Goal: Entertainment & Leisure: Consume media (video, audio)

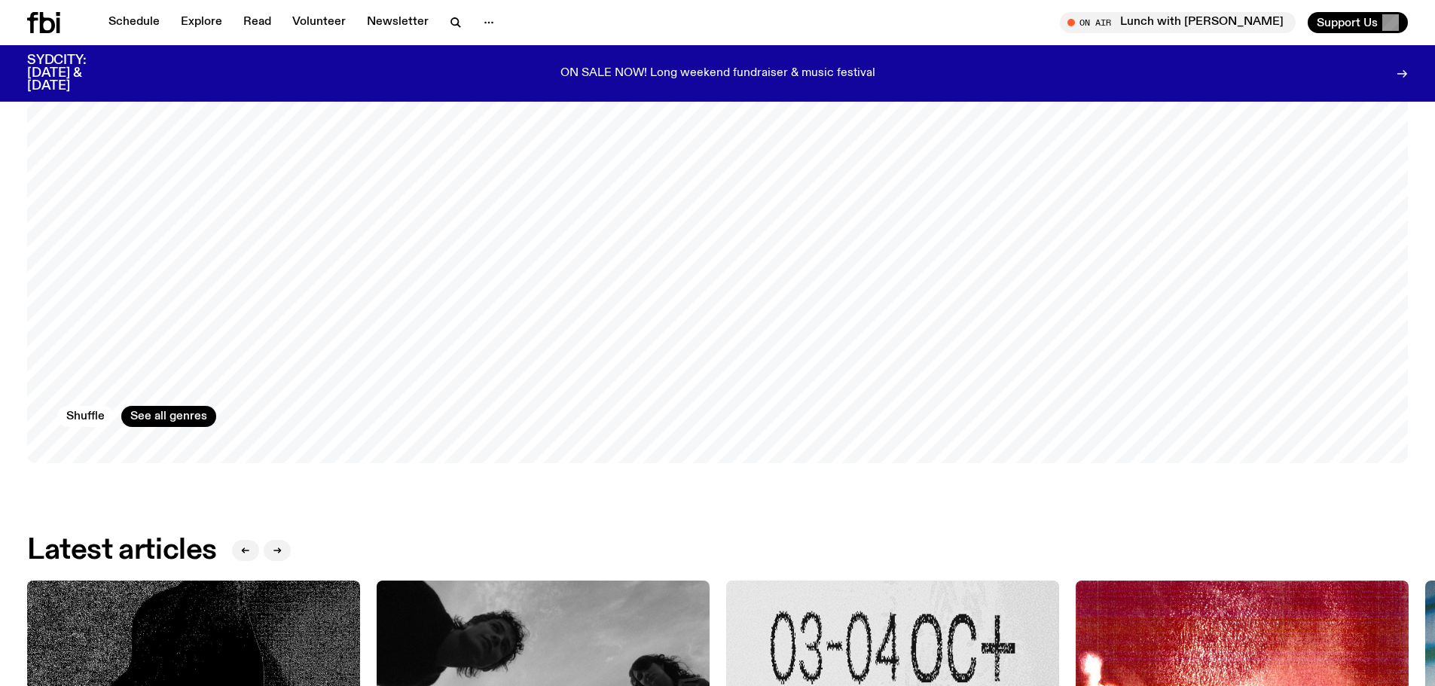
scroll to position [2177, 0]
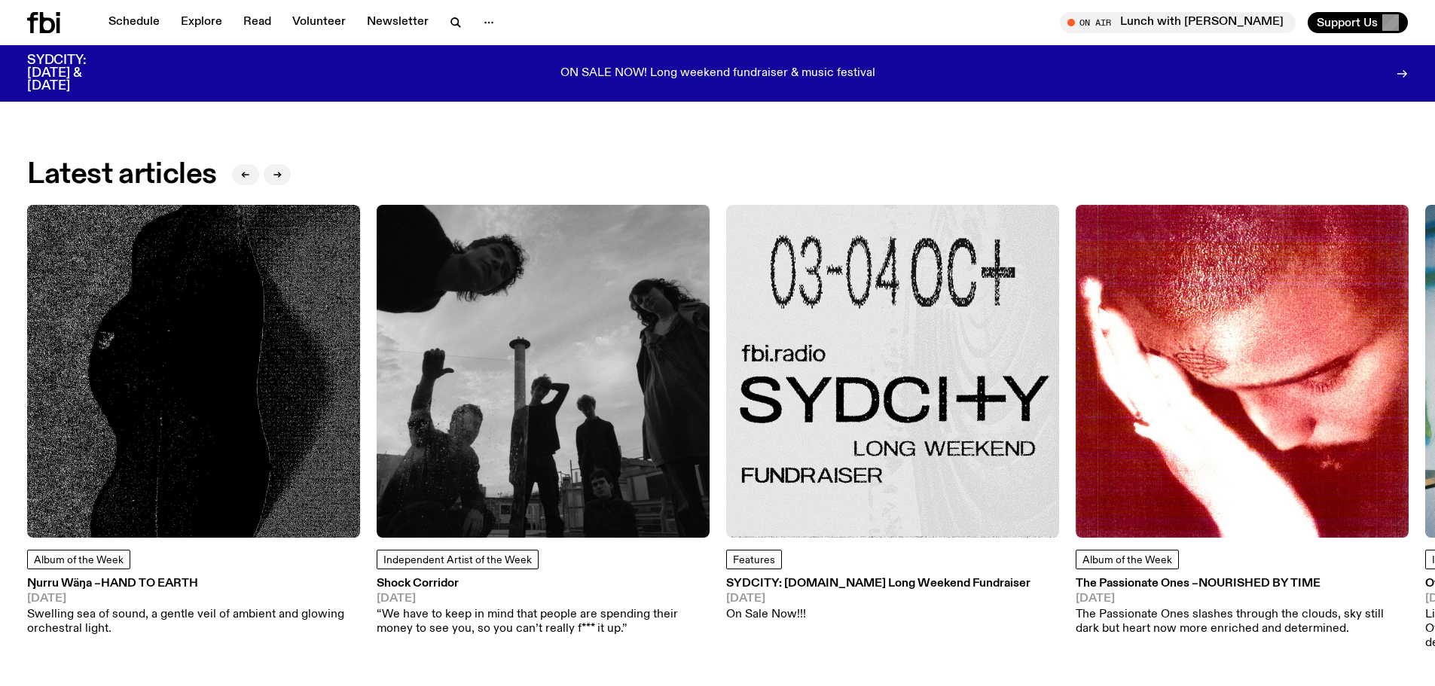
click at [439, 588] on h3 "Shock Corridor" at bounding box center [543, 584] width 333 height 11
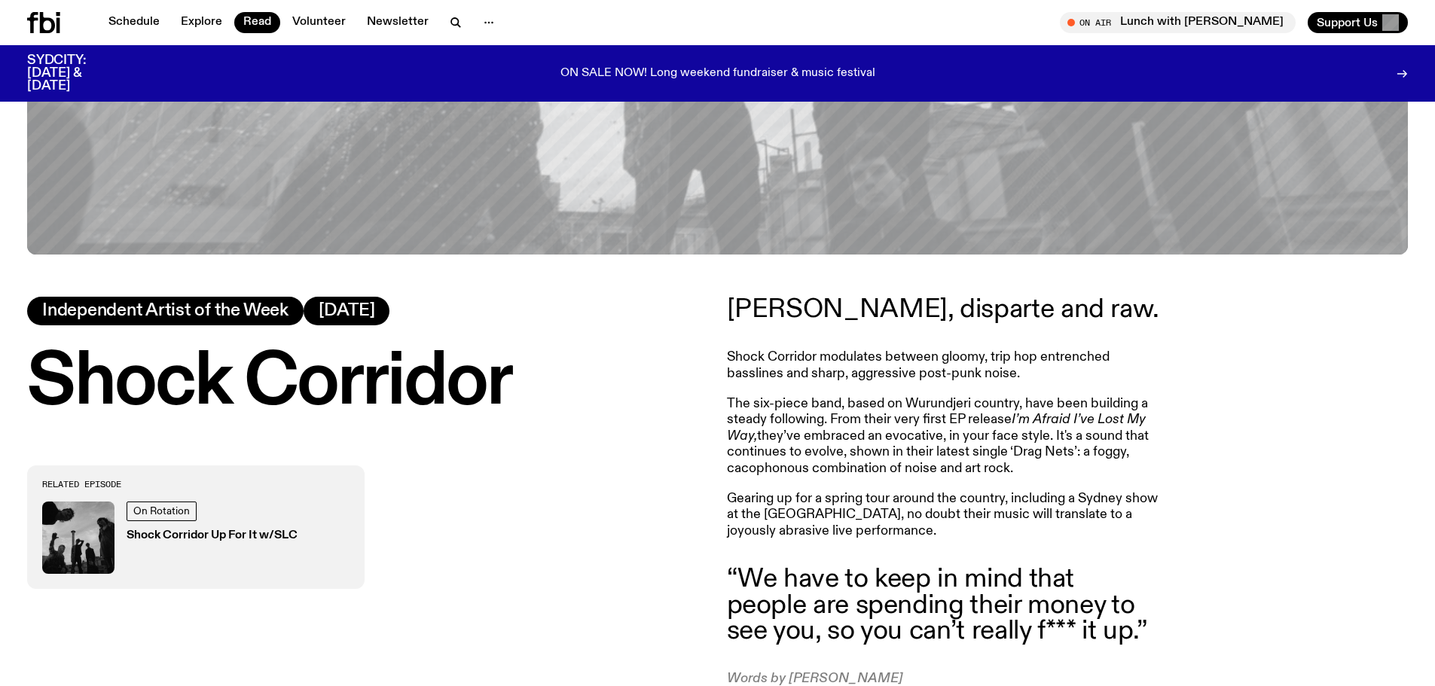
scroll to position [894, 0]
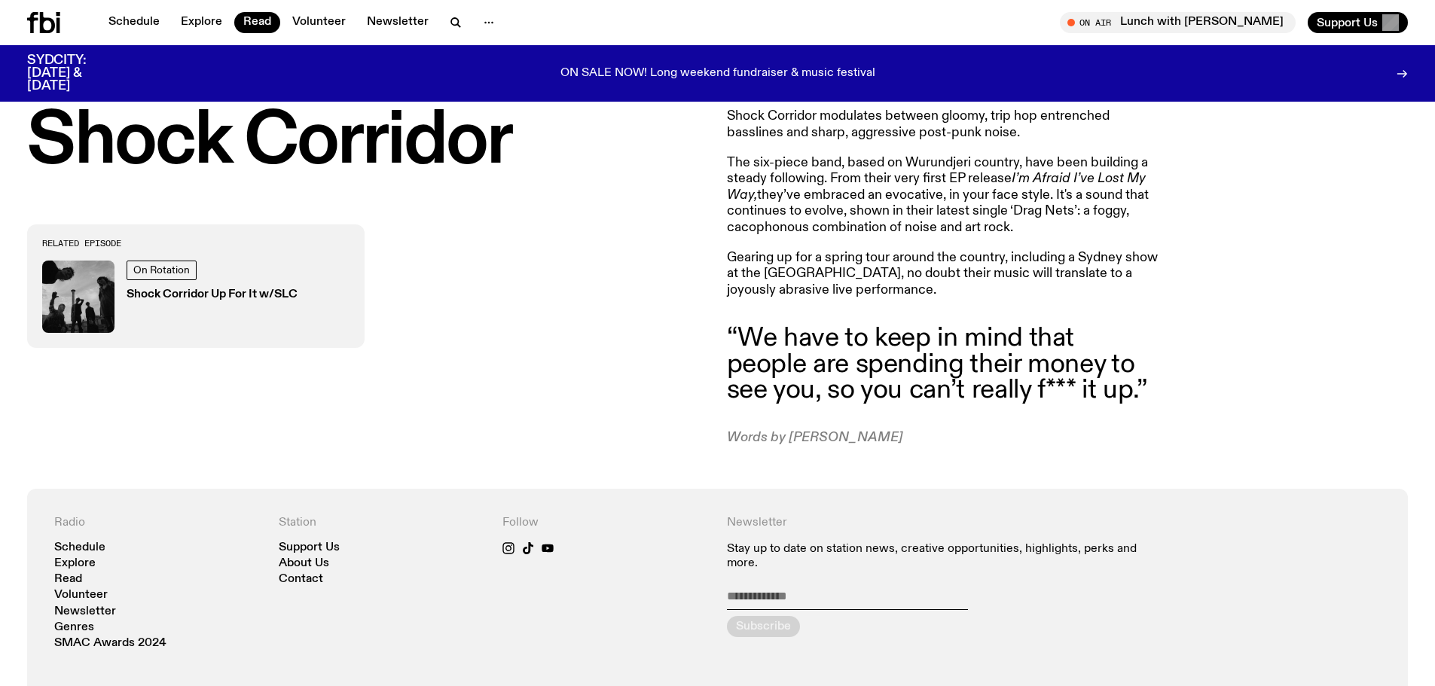
click at [230, 295] on h3 "Shock Corridor Up For It w/SLC" at bounding box center [212, 294] width 171 height 11
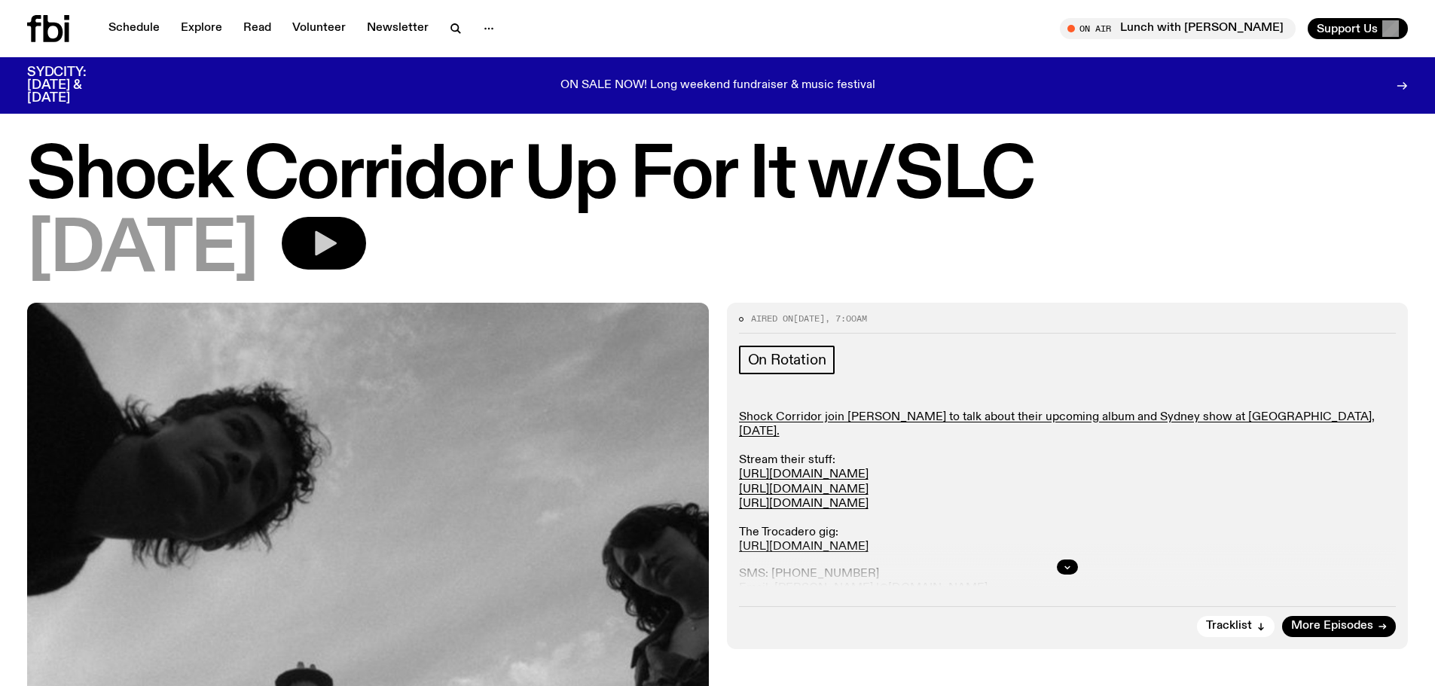
click at [339, 257] on icon "button" at bounding box center [324, 243] width 30 height 30
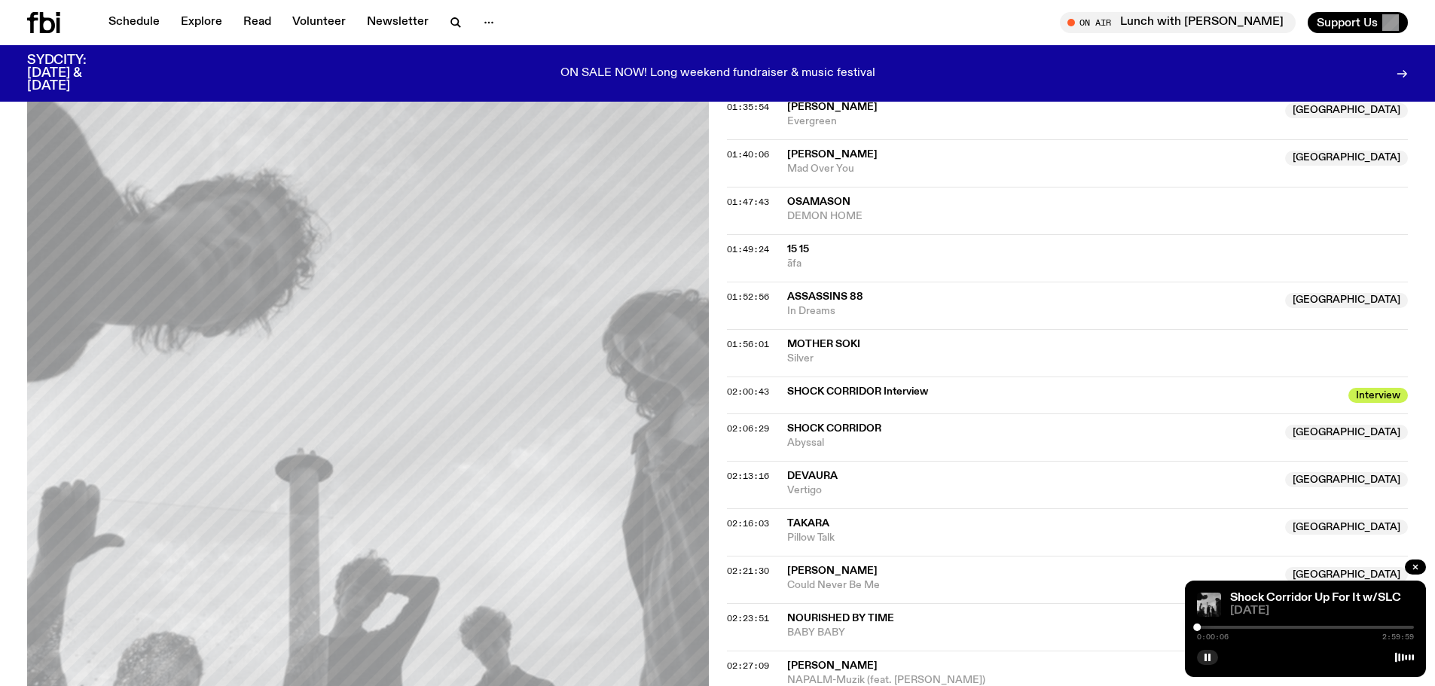
scroll to position [1574, 0]
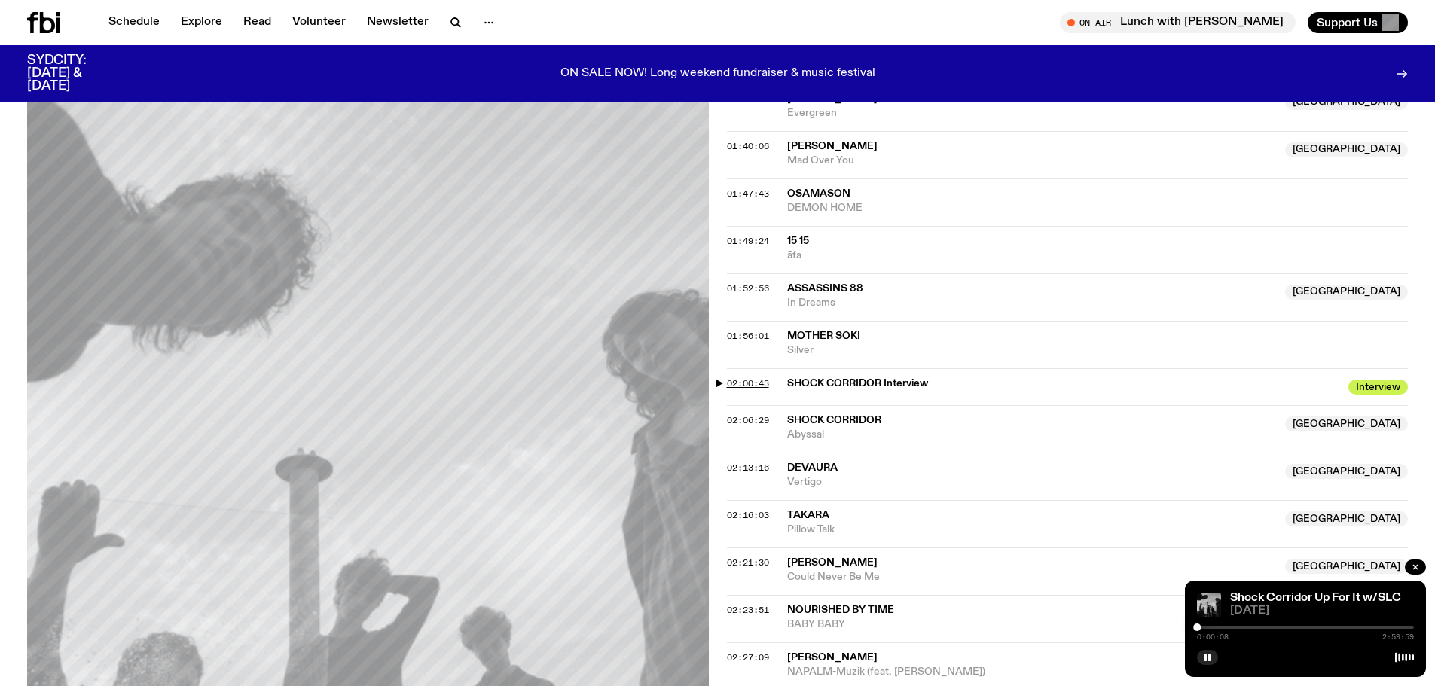
click at [747, 385] on span "02:00:43" at bounding box center [748, 383] width 42 height 12
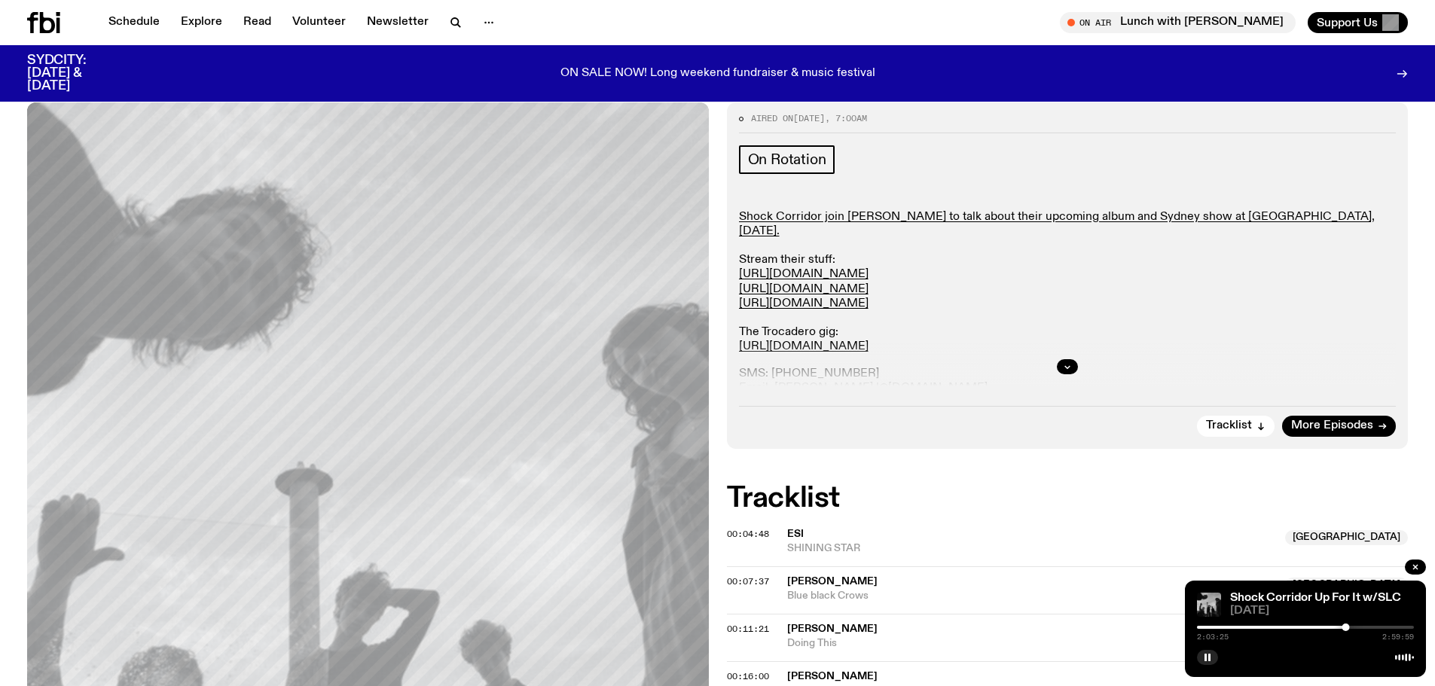
scroll to position [67, 0]
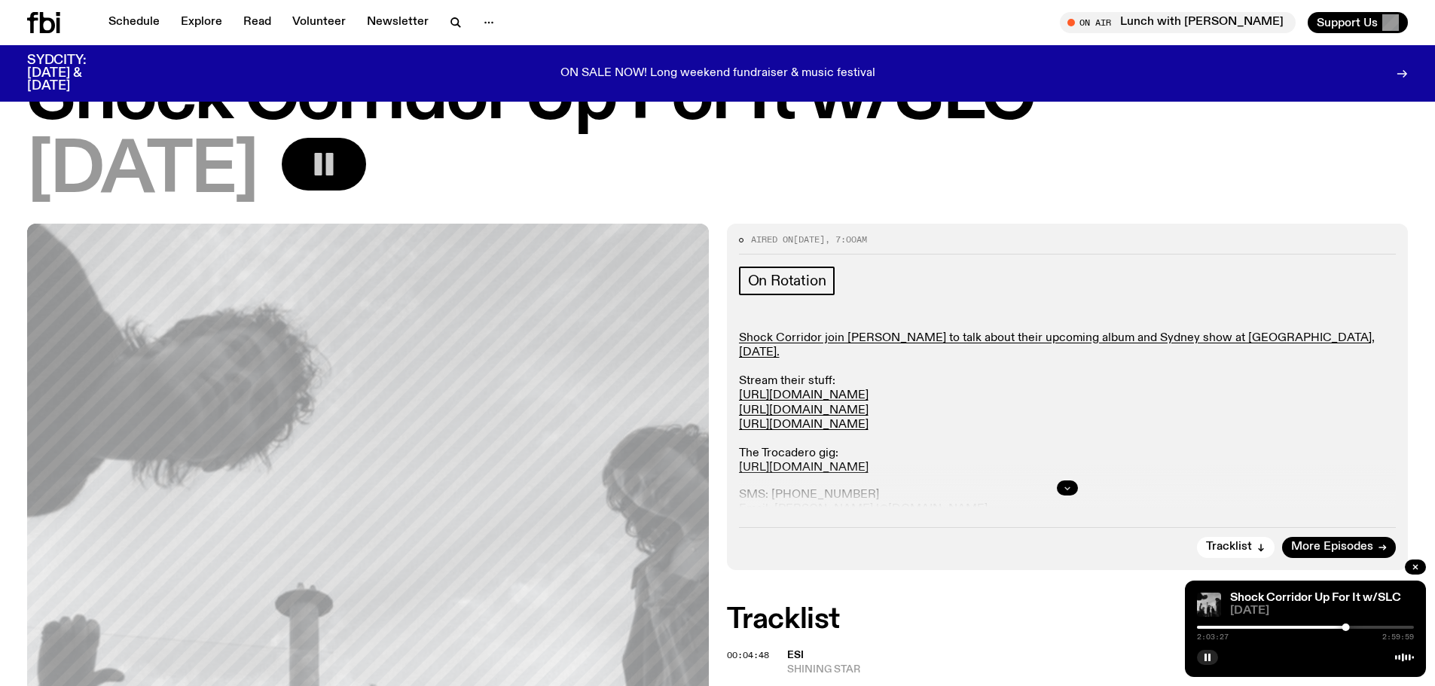
click at [1068, 486] on icon "button" at bounding box center [1067, 488] width 9 height 9
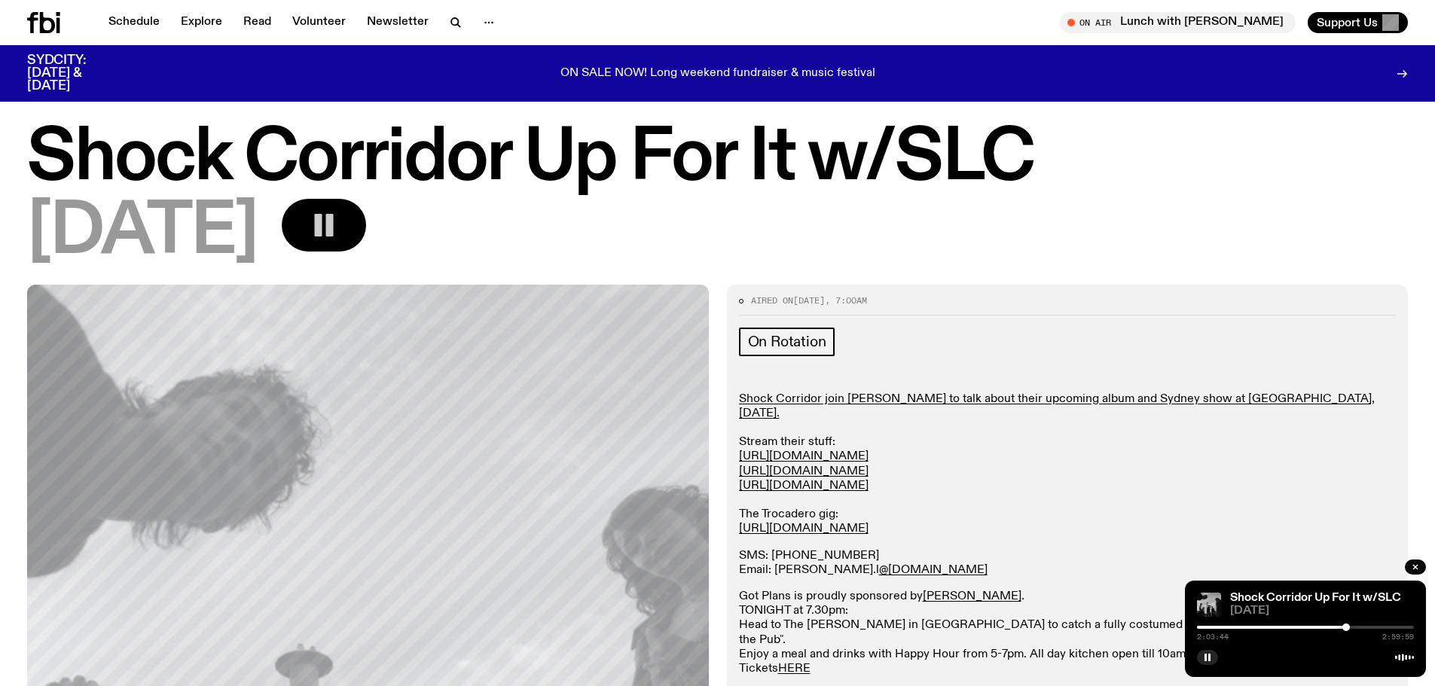
scroll to position [0, 0]
